Goal: Information Seeking & Learning: Learn about a topic

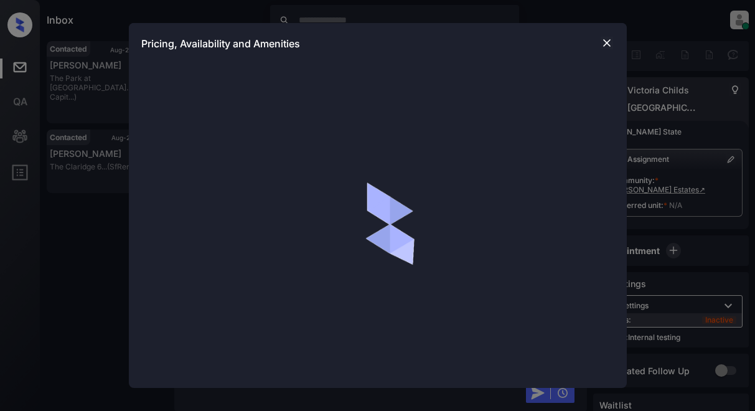
scroll to position [1023, 0]
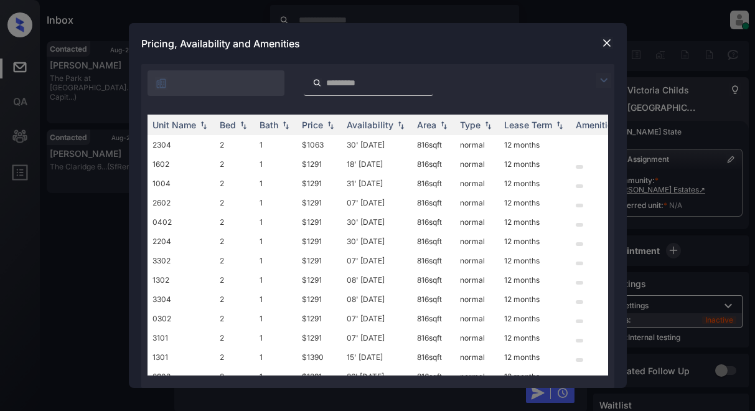
click at [605, 83] on img at bounding box center [603, 80] width 15 height 15
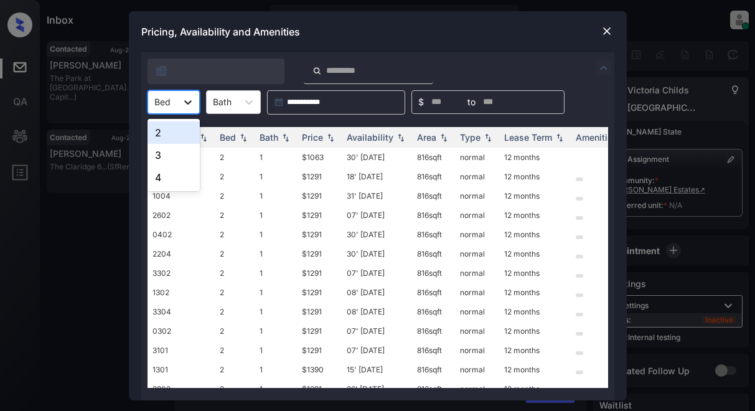
click at [187, 98] on icon at bounding box center [188, 102] width 12 height 12
click at [183, 133] on div "2" at bounding box center [173, 132] width 52 height 22
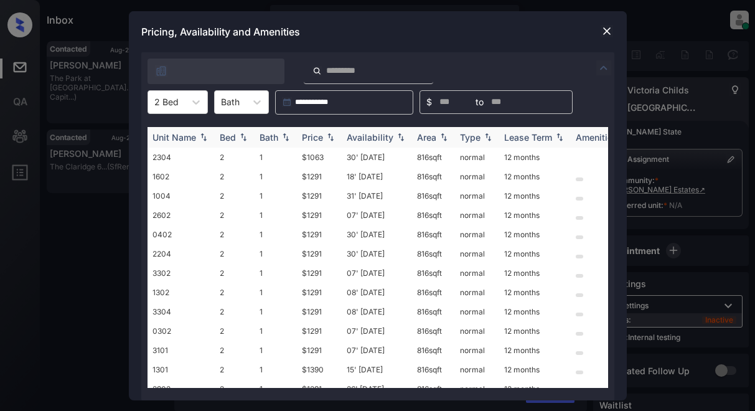
click at [309, 137] on div "Price" at bounding box center [312, 137] width 21 height 11
click at [322, 156] on td "$1063" at bounding box center [319, 156] width 45 height 19
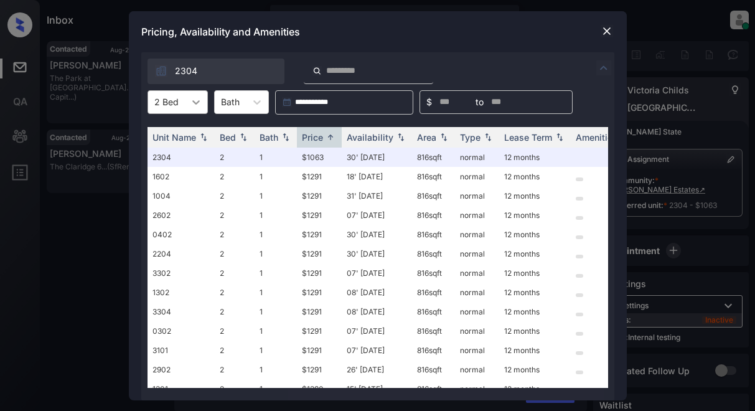
click at [190, 97] on icon at bounding box center [196, 102] width 12 height 12
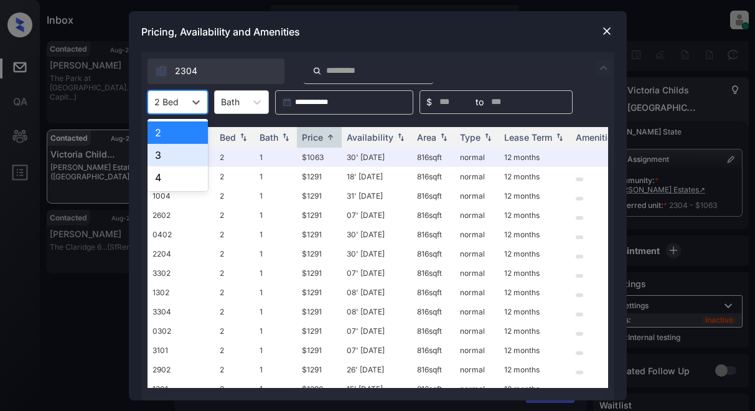
click at [157, 155] on div "3" at bounding box center [177, 155] width 60 height 22
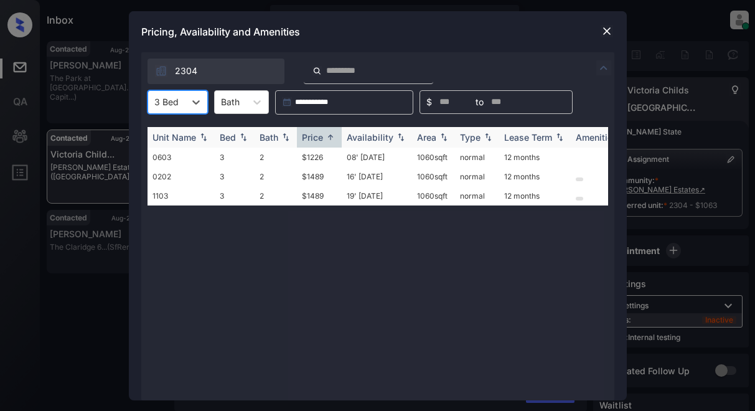
click at [314, 138] on div "Price" at bounding box center [312, 137] width 21 height 11
click at [316, 160] on td "$1226" at bounding box center [319, 156] width 45 height 19
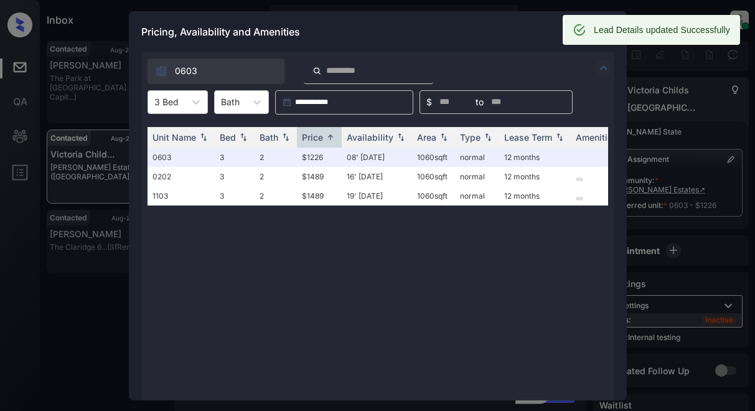
click at [423, 29] on div "Pricing, Availability and Amenities" at bounding box center [378, 31] width 498 height 41
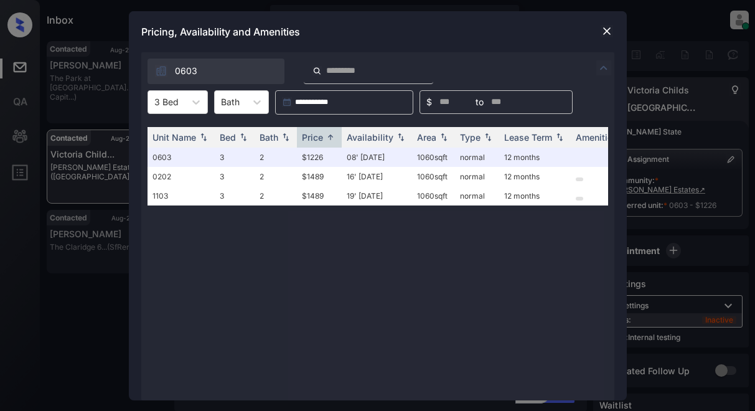
click at [605, 29] on img at bounding box center [606, 31] width 12 height 12
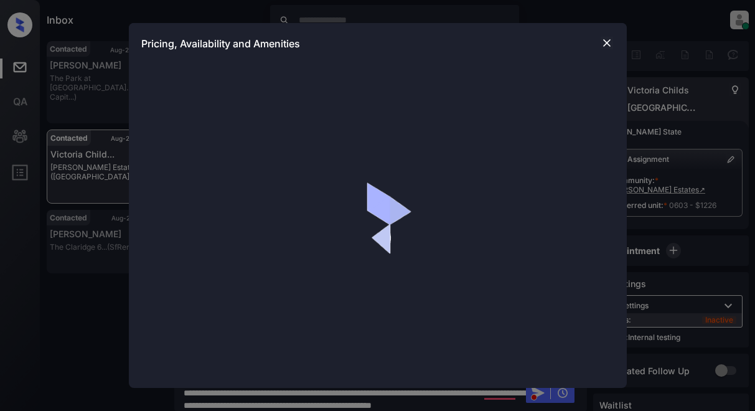
scroll to position [2056, 0]
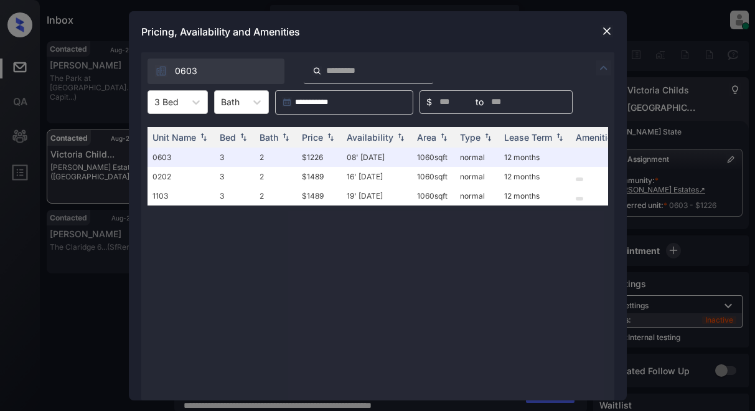
click at [605, 29] on img at bounding box center [606, 31] width 12 height 12
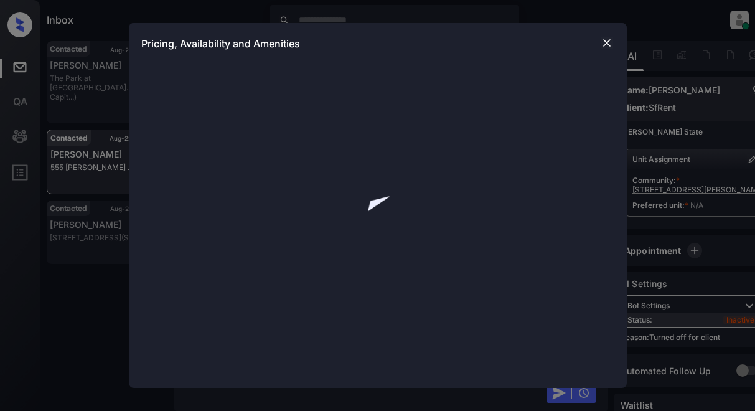
scroll to position [1441, 0]
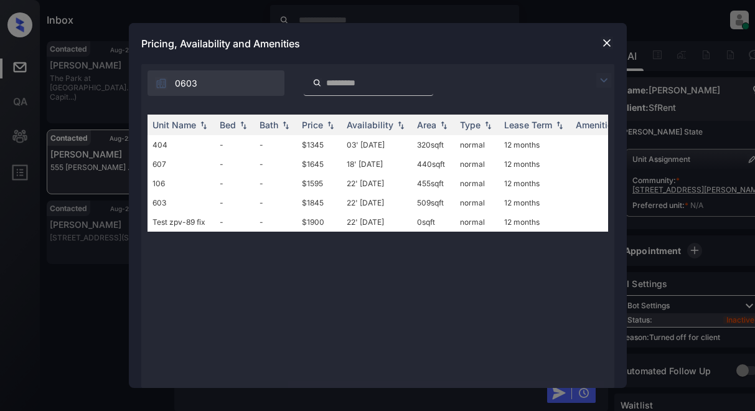
click at [605, 82] on img at bounding box center [603, 80] width 15 height 15
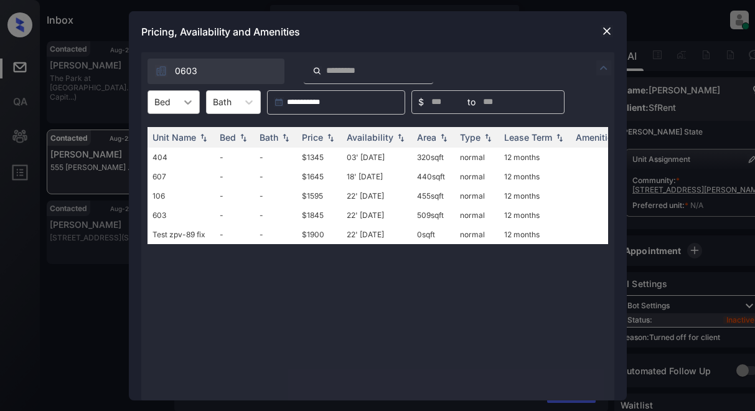
click at [185, 101] on icon at bounding box center [187, 102] width 7 height 4
click at [605, 32] on img at bounding box center [606, 31] width 12 height 12
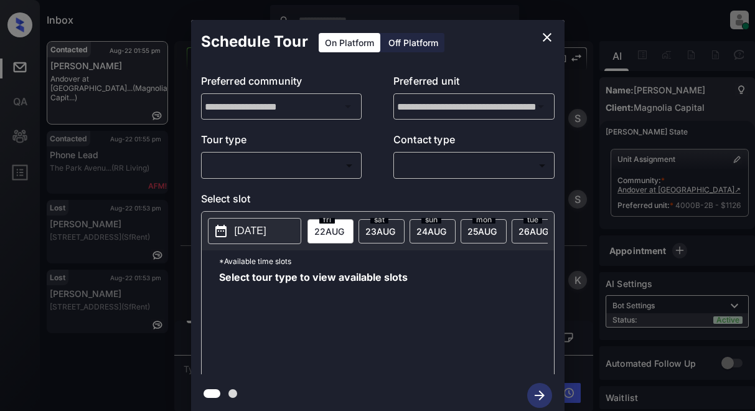
scroll to position [1623, 0]
click at [548, 38] on icon "close" at bounding box center [547, 37] width 15 height 15
